Goal: Task Accomplishment & Management: Complete application form

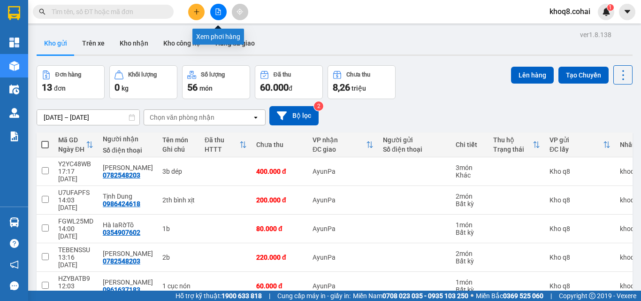
click at [219, 8] on button at bounding box center [218, 12] width 16 height 16
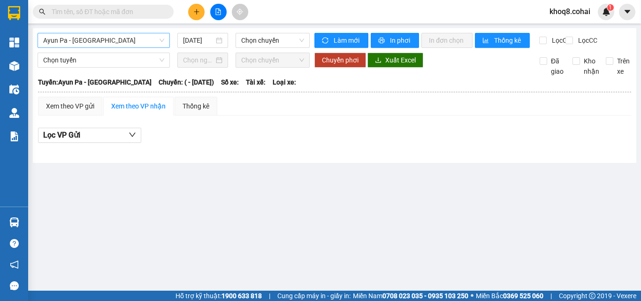
click at [106, 38] on span "Ayun Pa - Sài Gòn" at bounding box center [103, 40] width 121 height 14
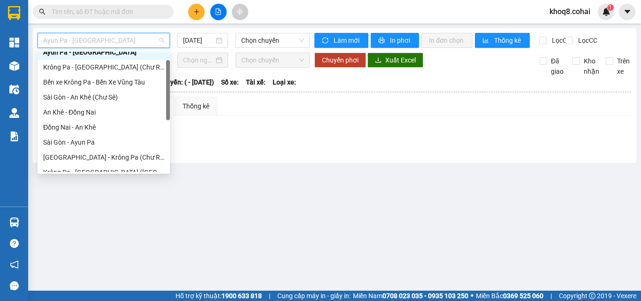
scroll to position [135, 0]
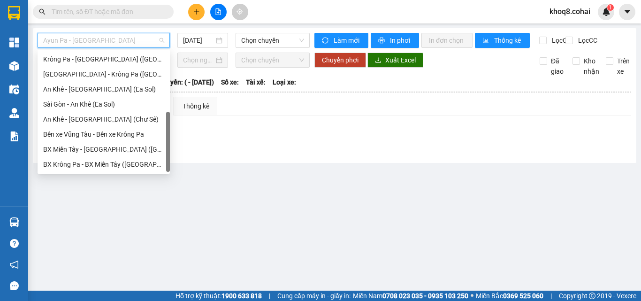
drag, startPoint x: 168, startPoint y: 64, endPoint x: 168, endPoint y: 131, distance: 66.7
click at [168, 131] on div at bounding box center [168, 142] width 4 height 60
click at [84, 73] on div "Sài Gòn - Krông Pa (Uar)" at bounding box center [103, 74] width 121 height 10
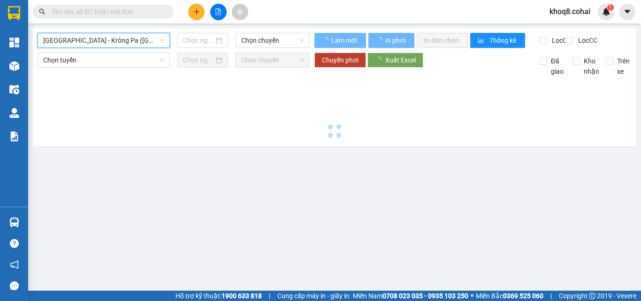
type input "14/08/2025"
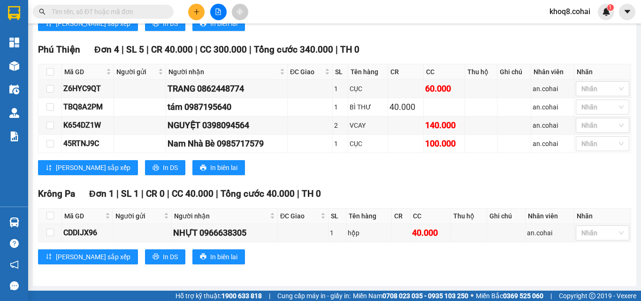
scroll to position [392, 0]
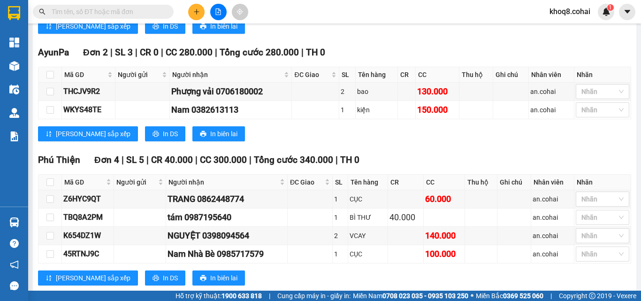
click at [632, 117] on main "Sài Gòn - Krông Pa (Uar) Sài Gòn - Krông Pa (Uar) 14/08/2025 11:00 (TC) Làm mới…" at bounding box center [320, 145] width 641 height 291
drag, startPoint x: 630, startPoint y: 75, endPoint x: 637, endPoint y: 46, distance: 29.9
click at [637, 46] on main "Sài Gòn - Krông Pa (Uar) 14/08/2025 11:00 (TC) Làm mới In phơi In đơn chọn Thốn…" at bounding box center [320, 145] width 641 height 291
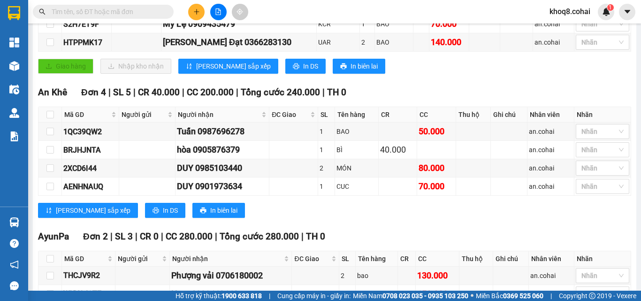
scroll to position [0, 0]
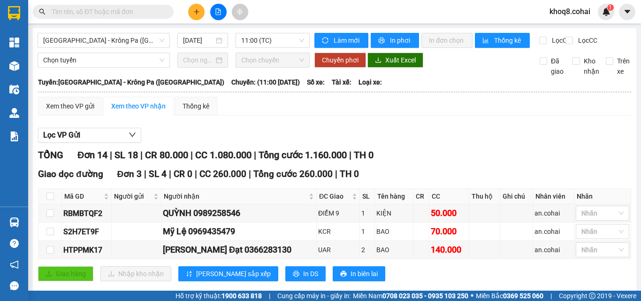
click at [632, 31] on main "Sài Gòn - Krông Pa (Uar) 14/08/2025 11:00 (TC) Làm mới In phơi In đơn chọn Thốn…" at bounding box center [320, 145] width 641 height 291
click at [199, 15] on button at bounding box center [196, 12] width 16 height 16
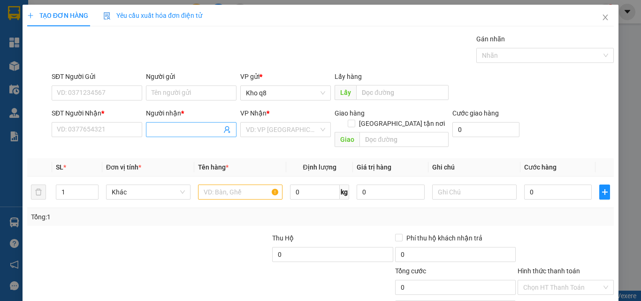
click at [193, 131] on input "Người nhận *" at bounding box center [187, 129] width 70 height 10
paste input "ê"
paste input "ệt"
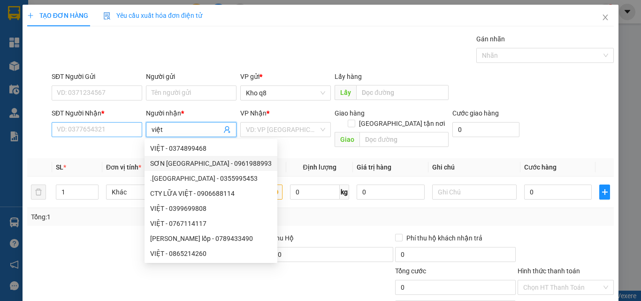
type input "việt"
click at [86, 127] on input "SĐT Người Nhận *" at bounding box center [97, 129] width 91 height 15
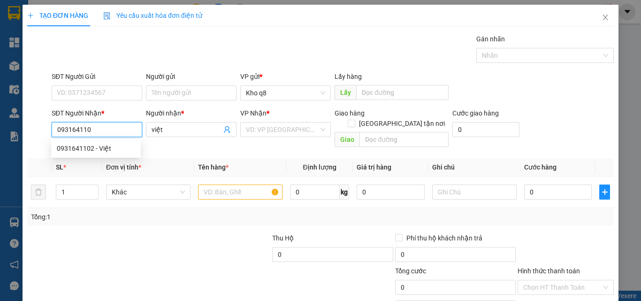
type input "0931641102"
click at [73, 147] on div "0931641102 - Việt" at bounding box center [96, 148] width 78 height 10
type input "Việt"
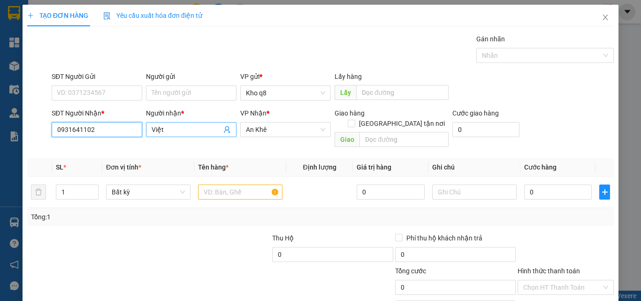
type input "0931641102"
click at [190, 124] on input "Việt" at bounding box center [187, 129] width 70 height 10
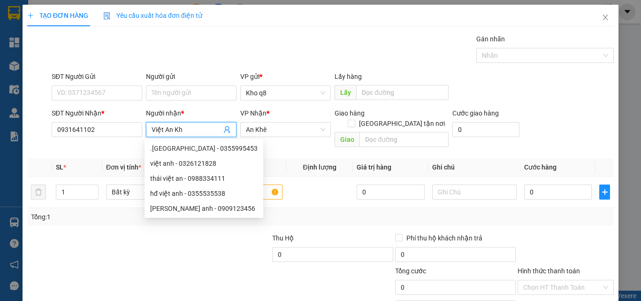
paste input "ê"
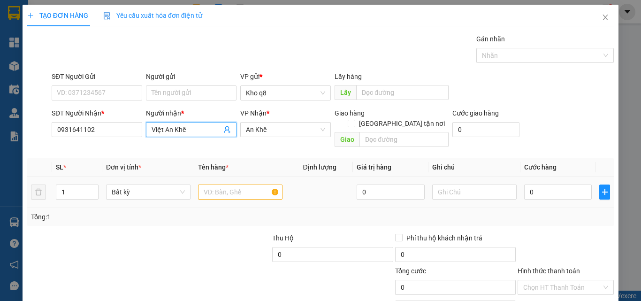
type input "Việt An Khê"
click at [220, 185] on input "text" at bounding box center [240, 192] width 85 height 15
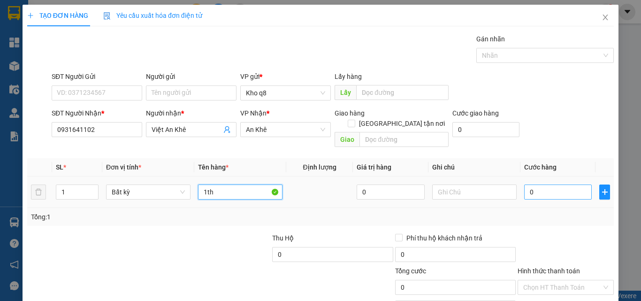
type input "1th"
click at [547, 185] on input "0" at bounding box center [558, 192] width 68 height 15
type input "5"
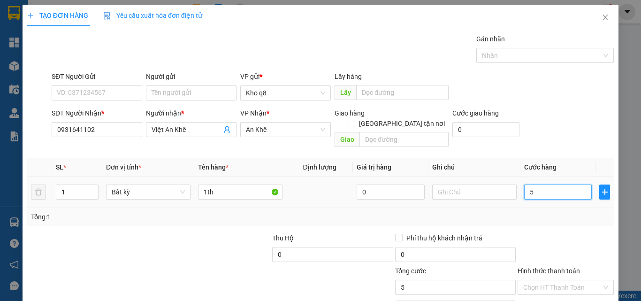
type input "50"
type input "50.000"
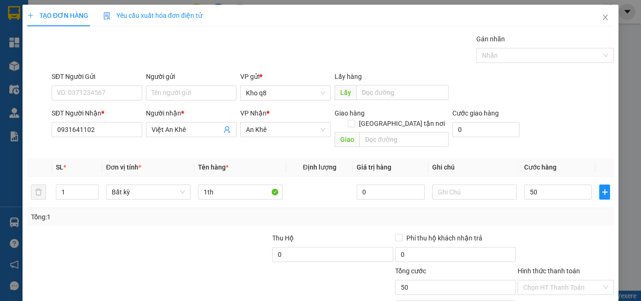
type input "50.000"
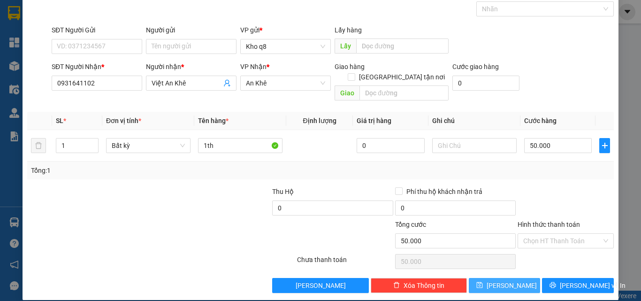
click at [505, 280] on span "Lưu" at bounding box center [512, 285] width 50 height 10
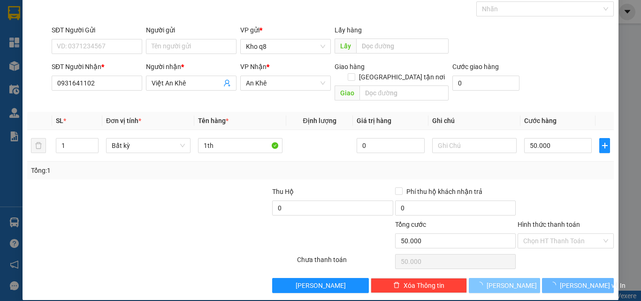
type input "0"
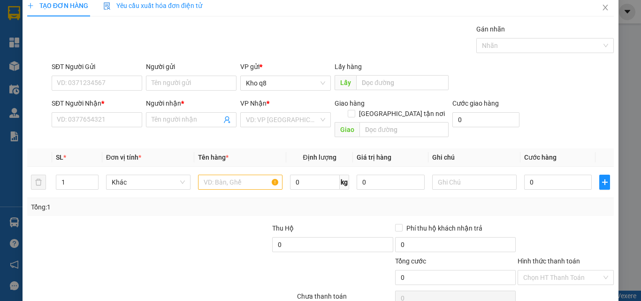
scroll to position [0, 0]
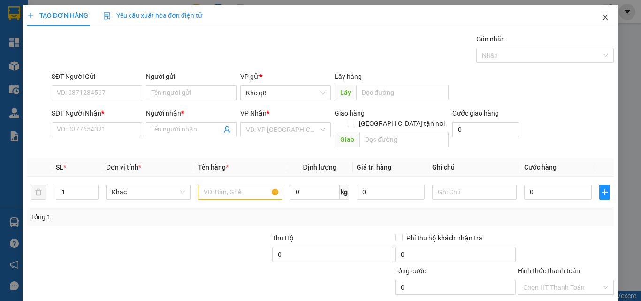
click at [602, 16] on icon "close" at bounding box center [606, 18] width 8 height 8
click at [601, 16] on div "1" at bounding box center [606, 12] width 16 height 16
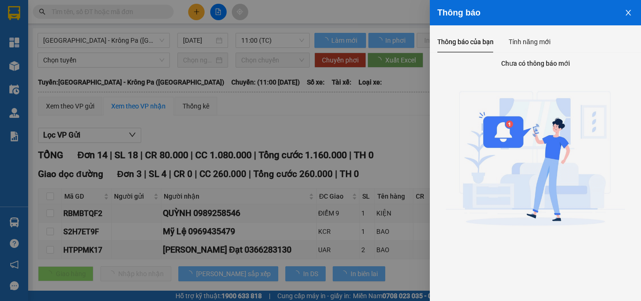
click at [375, 113] on div at bounding box center [320, 150] width 641 height 301
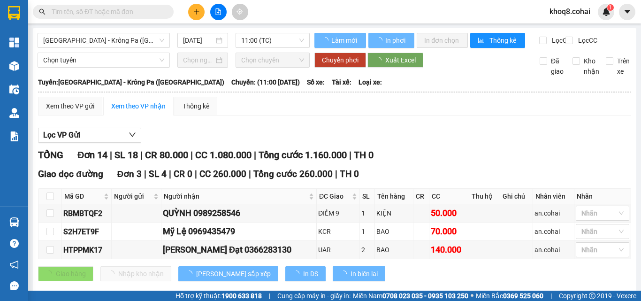
click at [641, 136] on div "Thông báo Thông báo của bạn Tính năng mới Chưa có thông báo mới" at bounding box center [641, 150] width 0 height 301
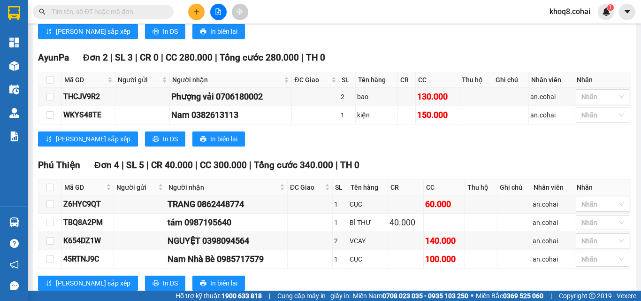
scroll to position [386, 0]
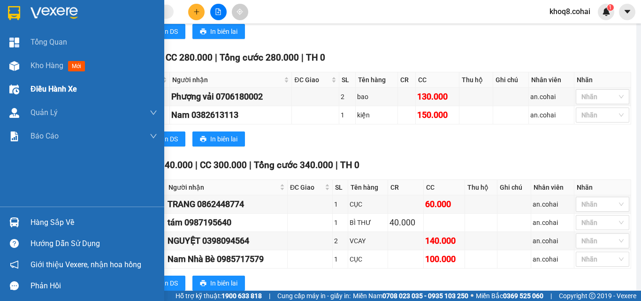
drag, startPoint x: 19, startPoint y: 69, endPoint x: 45, endPoint y: 78, distance: 27.5
click at [18, 69] on div at bounding box center [14, 66] width 16 height 16
click at [38, 66] on span "Kho hàng" at bounding box center [47, 65] width 33 height 9
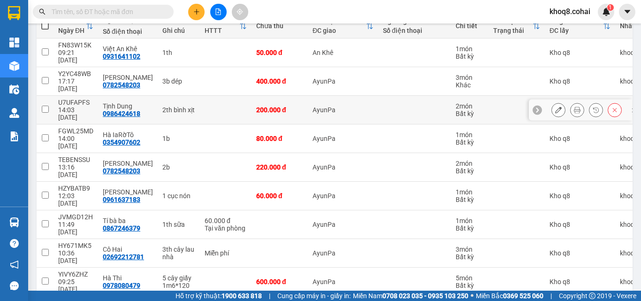
scroll to position [120, 0]
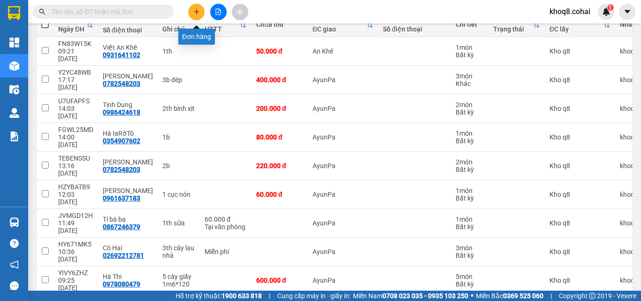
click at [198, 7] on button at bounding box center [196, 12] width 16 height 16
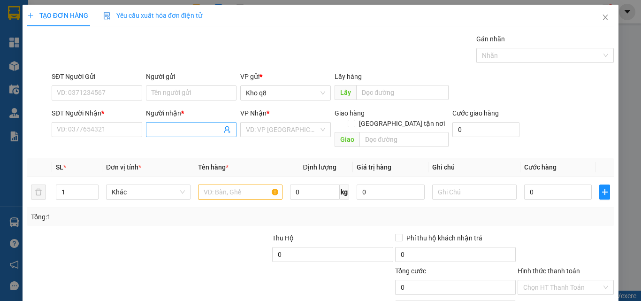
click at [161, 128] on input "Người nhận *" at bounding box center [187, 129] width 70 height 10
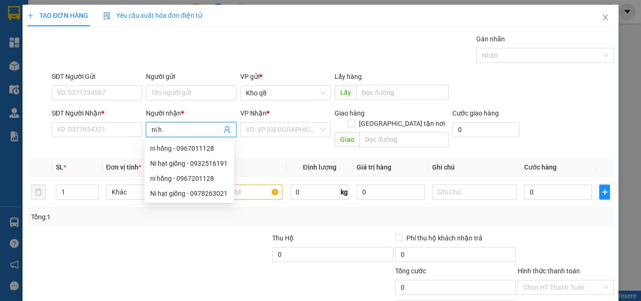
paste input "ạt"
type input "ni hạt g"
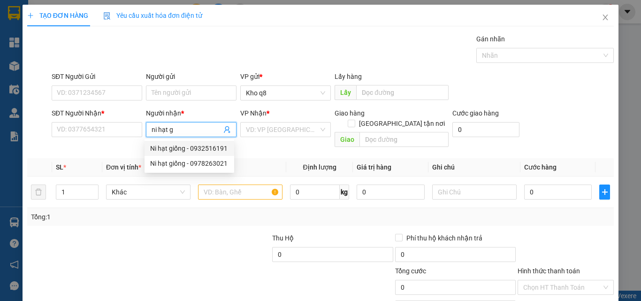
click at [204, 147] on div "Ni hạt giống - 0932516191" at bounding box center [189, 148] width 78 height 10
type input "0932516191"
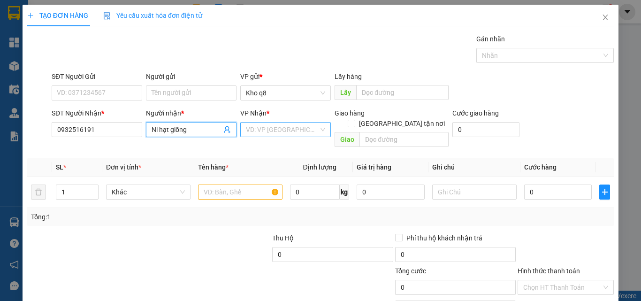
type input "Ni hạt giống"
click at [286, 126] on input "search" at bounding box center [282, 130] width 73 height 14
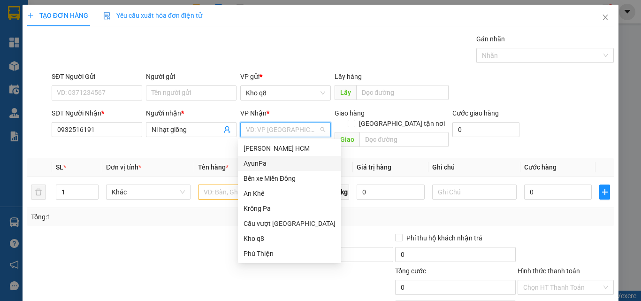
click at [257, 162] on div "AyunPa" at bounding box center [290, 163] width 92 height 10
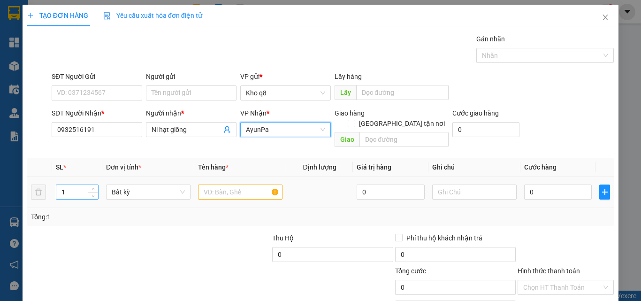
click at [78, 185] on input "1" at bounding box center [77, 192] width 42 height 14
type input "2"
click at [215, 185] on input "text" at bounding box center [240, 192] width 85 height 15
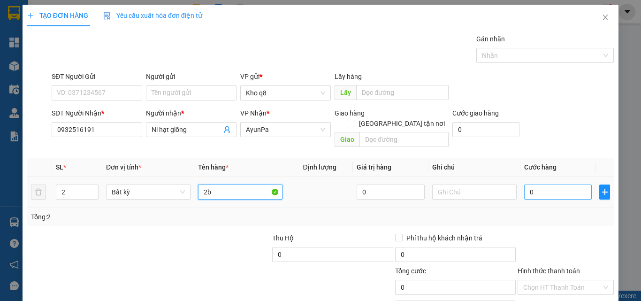
type input "2b"
click at [548, 185] on input "0" at bounding box center [558, 192] width 68 height 15
type input "1"
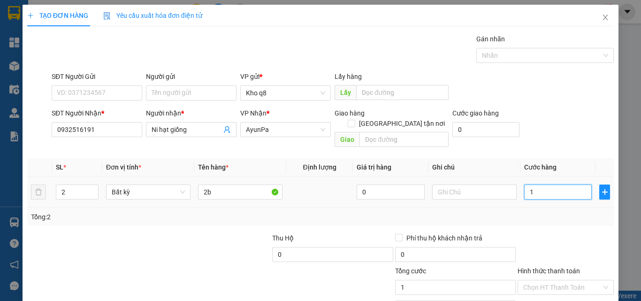
type input "14"
type input "140"
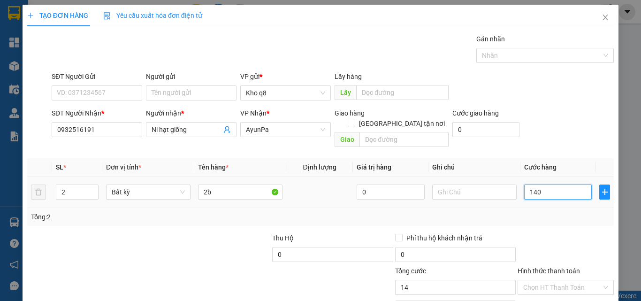
type input "140"
type input "140.000"
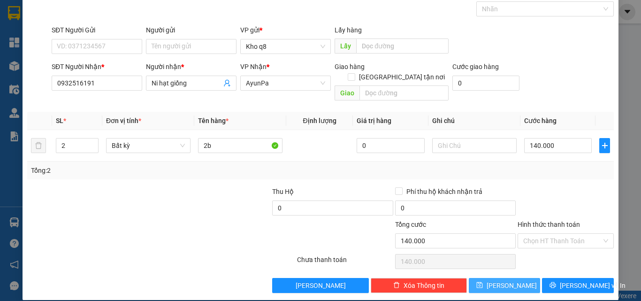
click at [515, 278] on button "Lưu" at bounding box center [505, 285] width 72 height 15
type input "1"
type input "0"
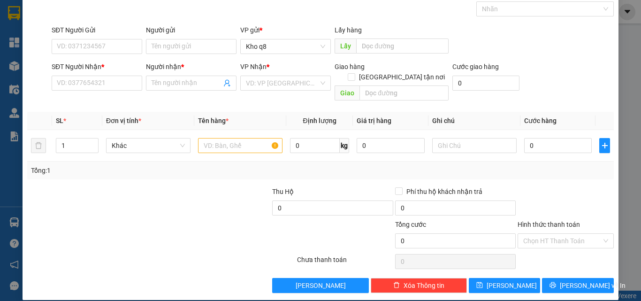
scroll to position [0, 0]
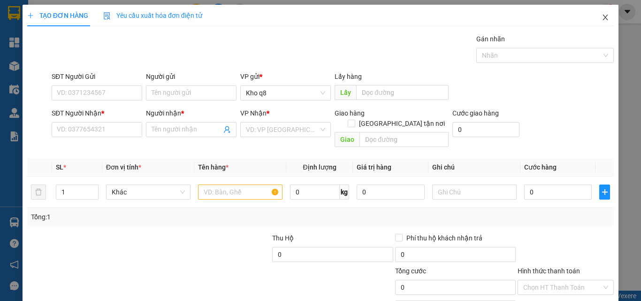
click at [602, 15] on icon "close" at bounding box center [606, 18] width 8 height 8
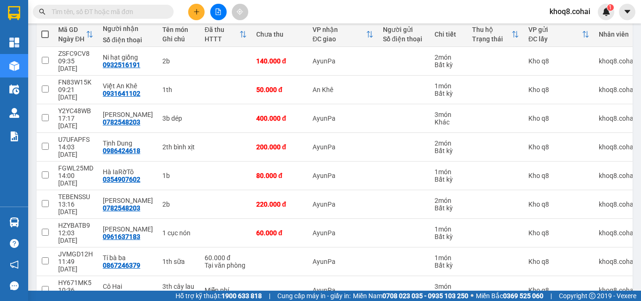
scroll to position [112, 0]
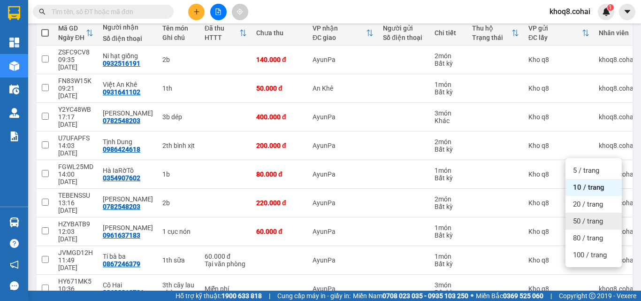
click at [589, 221] on span "50 / trang" at bounding box center [588, 220] width 30 height 9
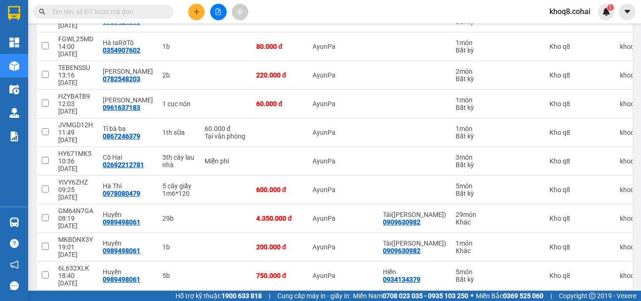
scroll to position [241, 0]
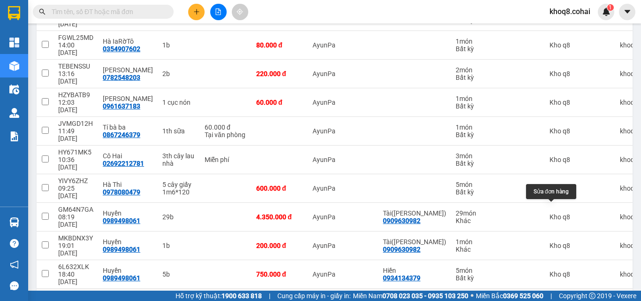
click at [555, 300] on icon at bounding box center [558, 306] width 7 height 7
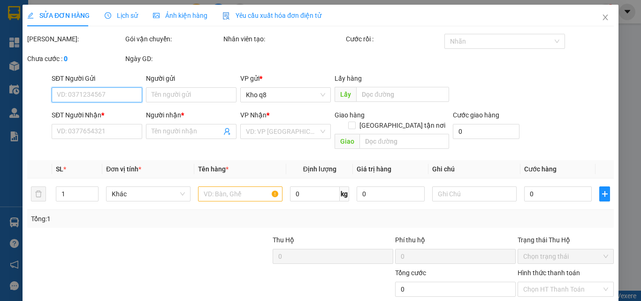
type input "0395822589"
type input "c Dung"
type input "24 Hồ xuân Hương"
type input "3.500.000"
type input "1.000.000"
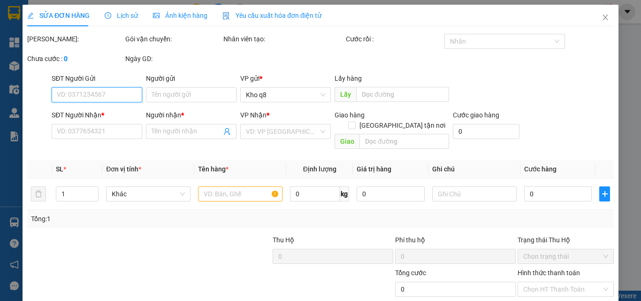
type input "1.000.000"
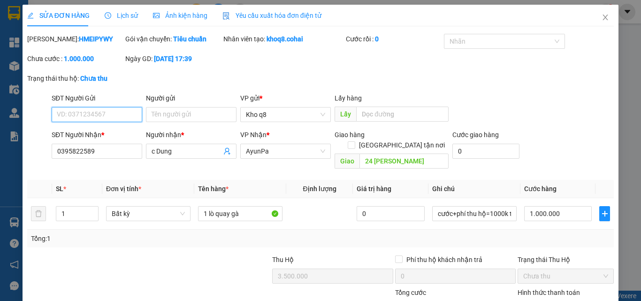
click at [101, 116] on input "SĐT Người Gửi" at bounding box center [97, 114] width 91 height 15
type input "0395822589"
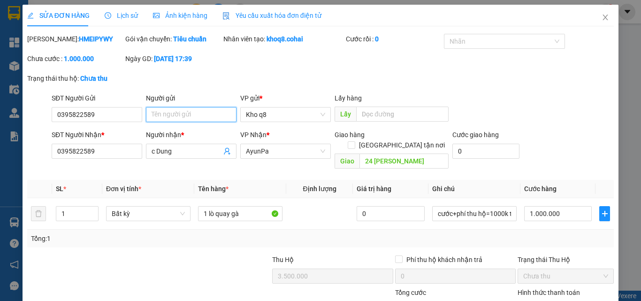
click at [165, 113] on input "Người gửi" at bounding box center [191, 114] width 91 height 15
paste input "ùng"
type input "Tùng Dung"
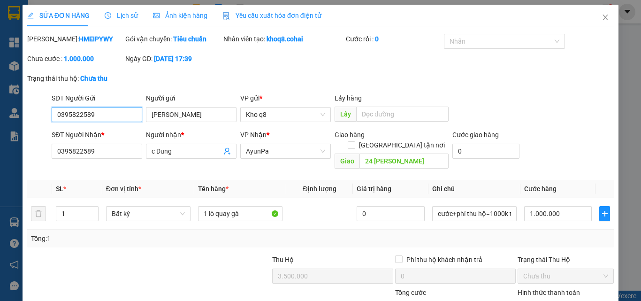
click at [103, 112] on input "0395822589" at bounding box center [97, 114] width 91 height 15
type input "0"
type input "0982000723"
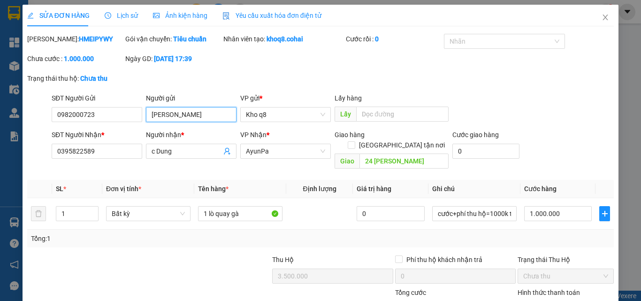
click at [185, 114] on input "Tùng Dung" at bounding box center [191, 114] width 91 height 15
type input "T"
paste input "ò"
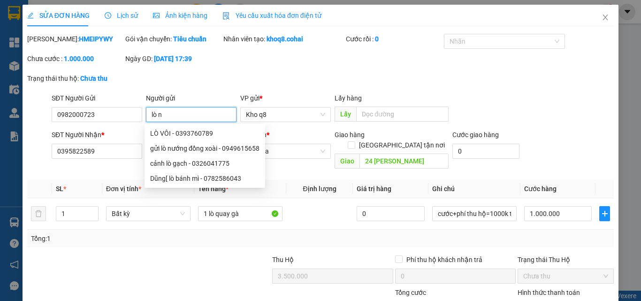
paste input "ư"
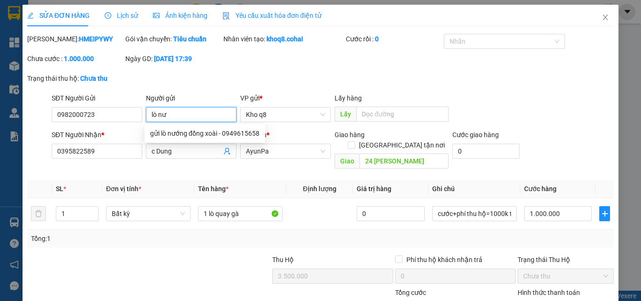
paste input "ơ"
paste input "ớng"
type input "lò nướng"
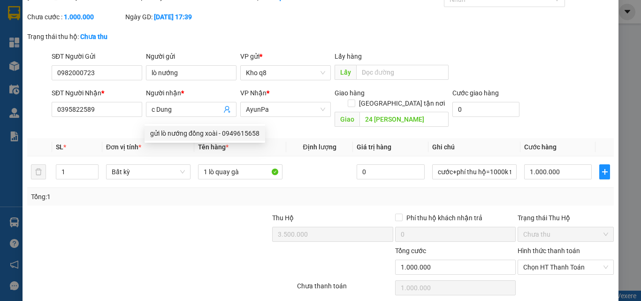
scroll to position [68, 0]
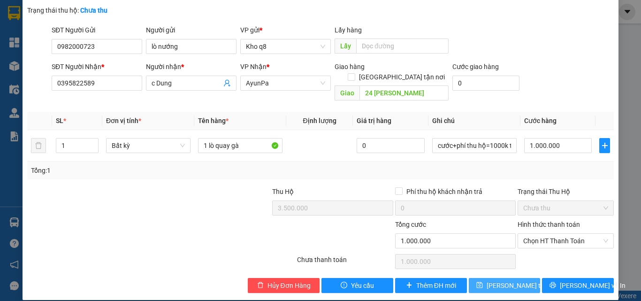
click at [509, 280] on span "Lưu thay đổi" at bounding box center [524, 285] width 75 height 10
